Goal: Task Accomplishment & Management: Manage account settings

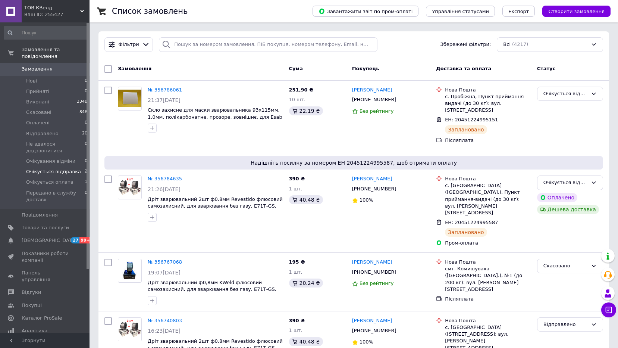
click at [51, 168] on span "Очікується відправка" at bounding box center [53, 171] width 55 height 7
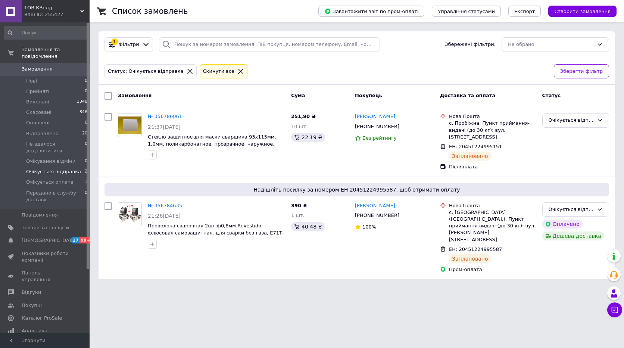
click at [43, 15] on div "Ваш ID: 255427" at bounding box center [56, 14] width 65 height 7
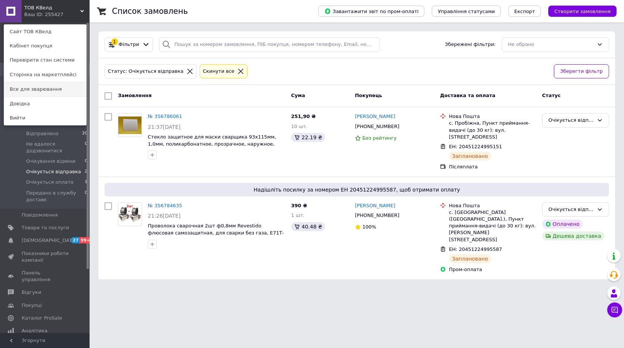
click at [25, 87] on link "Все для зварювання" at bounding box center [45, 89] width 82 height 14
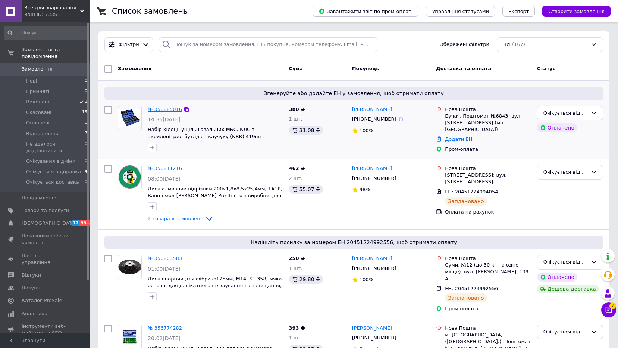
click at [165, 107] on link "№ 356885016" at bounding box center [165, 109] width 34 height 6
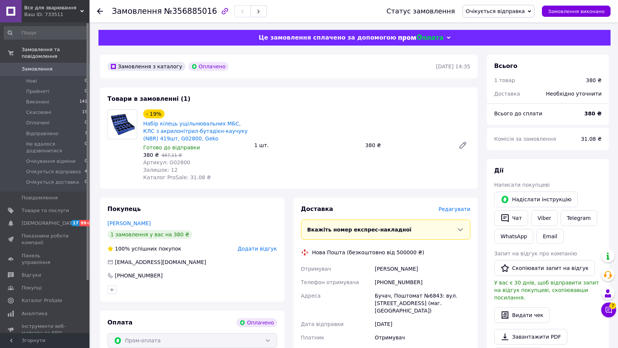
click at [459, 210] on span "Редагувати" at bounding box center [455, 209] width 32 height 6
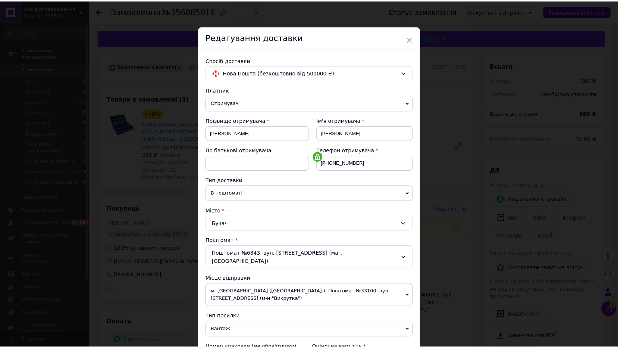
scroll to position [155, 0]
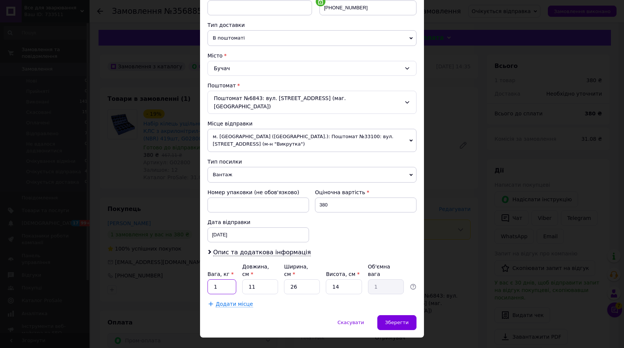
click at [229, 279] on input "1" at bounding box center [221, 286] width 29 height 15
type input "0.5"
type input "2"
type input "0.18"
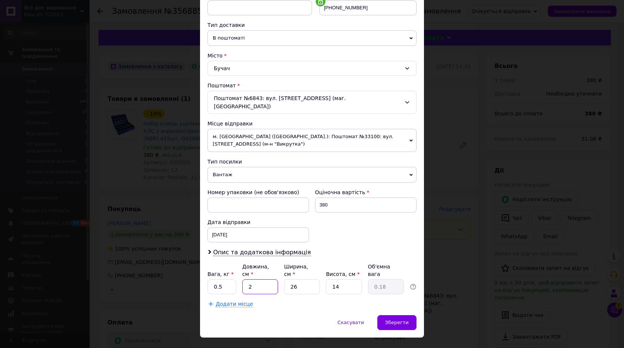
type input "26"
type input "2.37"
type input "26"
type input "1"
type input "0.1"
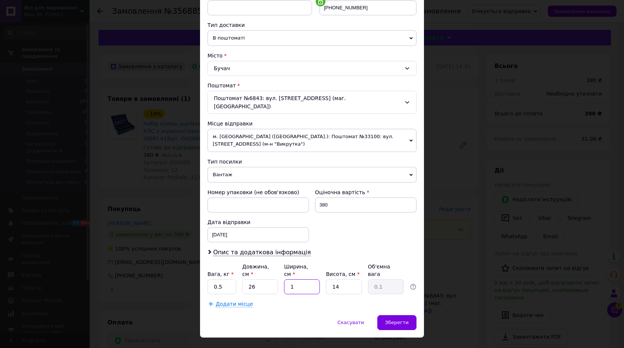
type input "18"
type input "1.64"
type input "18"
type input "6"
type input "0.7"
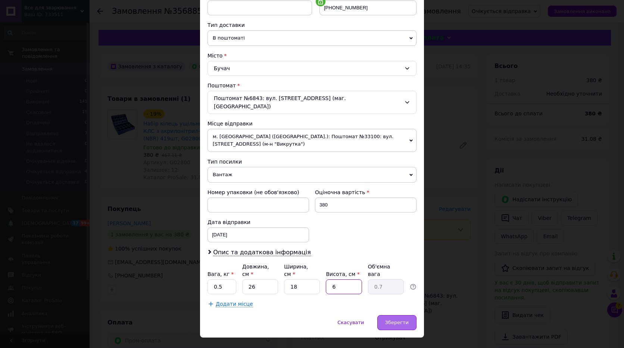
type input "6"
click at [393, 319] on span "Зберегти" at bounding box center [396, 322] width 23 height 6
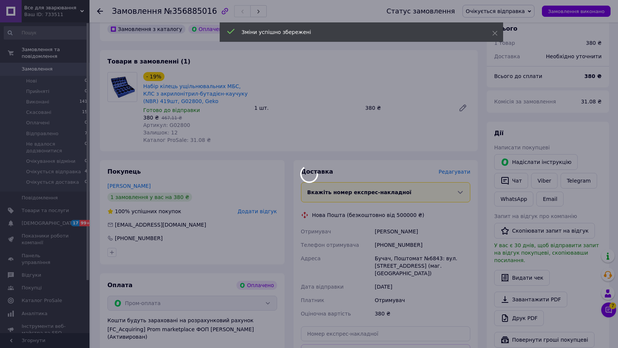
scroll to position [219, 0]
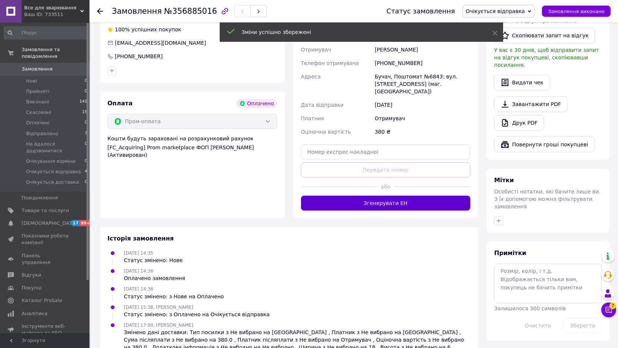
click at [374, 196] on button "Згенерувати ЕН" at bounding box center [386, 202] width 170 height 15
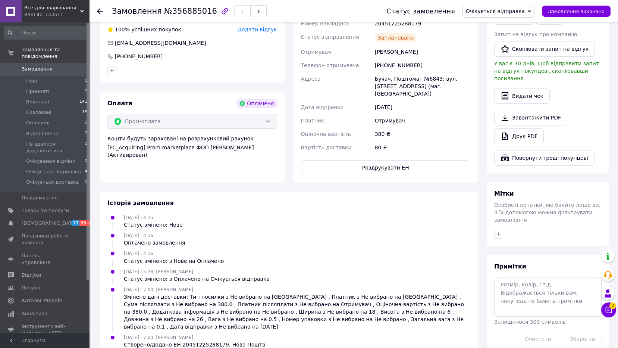
click at [98, 9] on icon at bounding box center [100, 11] width 6 height 6
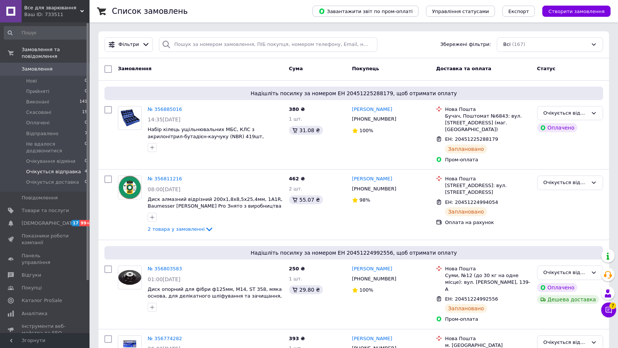
click at [51, 168] on span "Очікується відправка" at bounding box center [53, 171] width 55 height 7
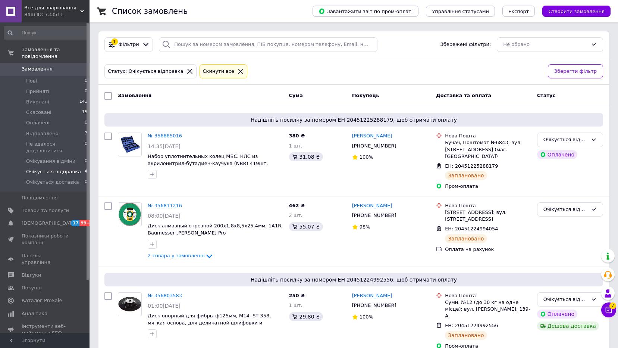
click at [37, 9] on span "Все для зварювання" at bounding box center [52, 7] width 56 height 7
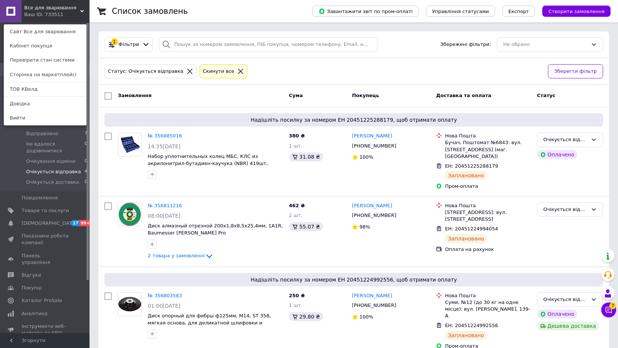
click at [197, 94] on div "Замовлення" at bounding box center [200, 95] width 171 height 13
click at [63, 18] on div "Все для зварювання Ваш ID: 733511 Сайт Все для зварювання Кабінет покупця Перев…" at bounding box center [45, 11] width 90 height 22
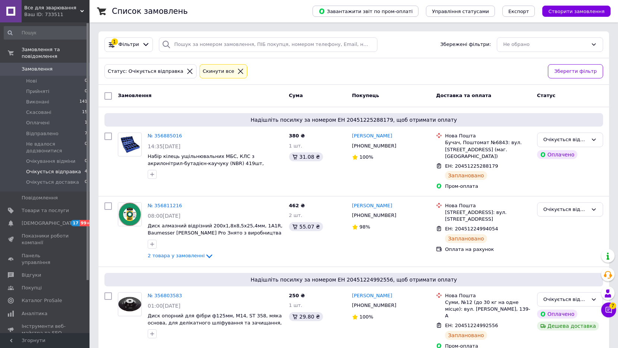
click at [37, 11] on div "Ваш ID: 733511" at bounding box center [56, 14] width 65 height 7
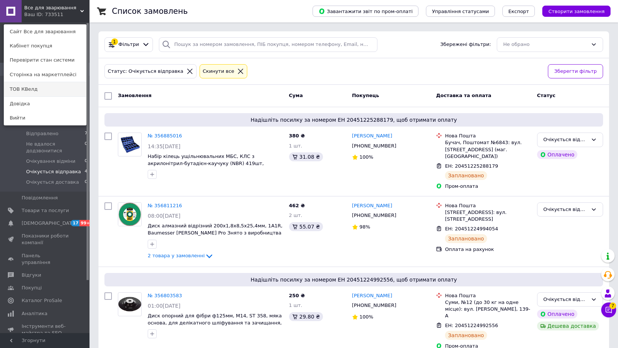
click at [18, 90] on link "ТОВ КВелд" at bounding box center [45, 89] width 82 height 14
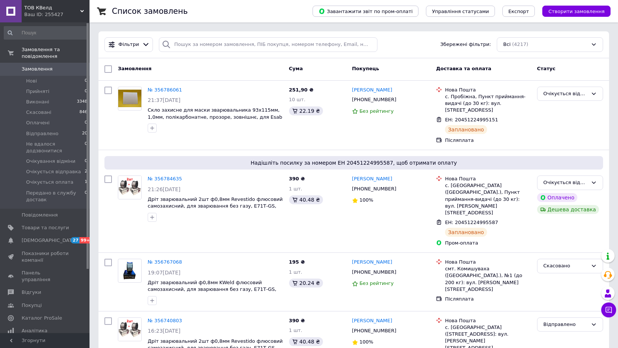
click at [57, 22] on div "ТОВ КВелд Ваш ID: 255427" at bounding box center [56, 11] width 68 height 22
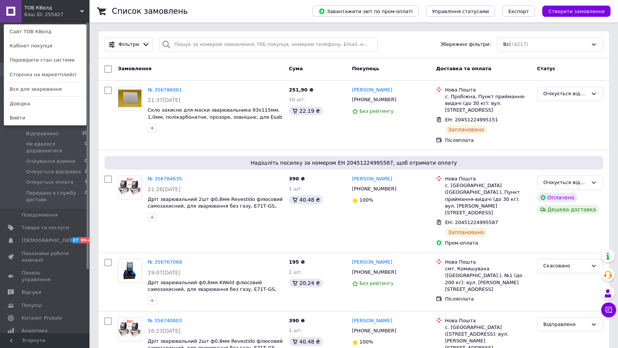
click at [54, 12] on div "Ваш ID: 255427" at bounding box center [39, 14] width 31 height 7
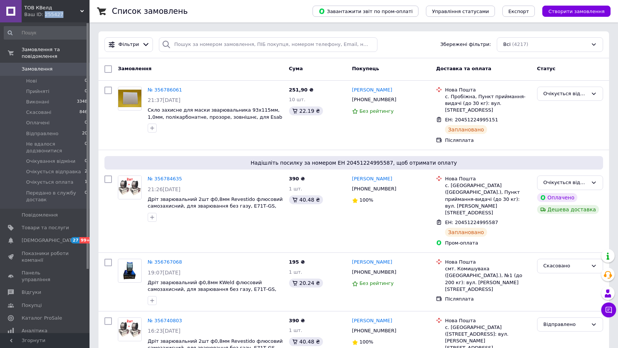
click at [54, 12] on div "Ваш ID: 255427" at bounding box center [56, 14] width 65 height 7
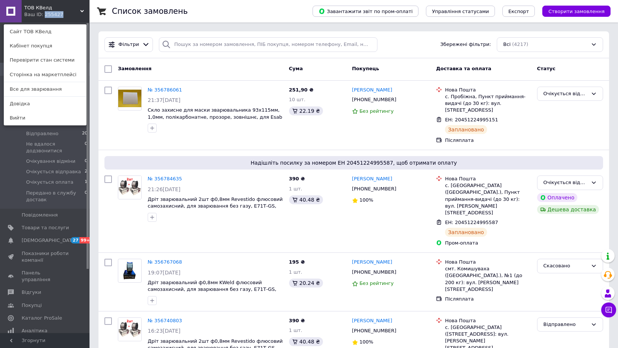
drag, startPoint x: 54, startPoint y: 12, endPoint x: 34, endPoint y: 90, distance: 80.3
click at [34, 90] on link "Все для зварювання" at bounding box center [45, 89] width 82 height 14
